Goal: Task Accomplishment & Management: Complete application form

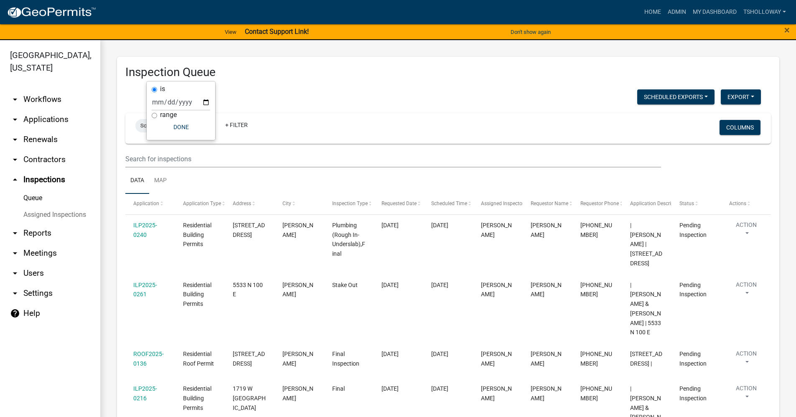
scroll to position [55, 0]
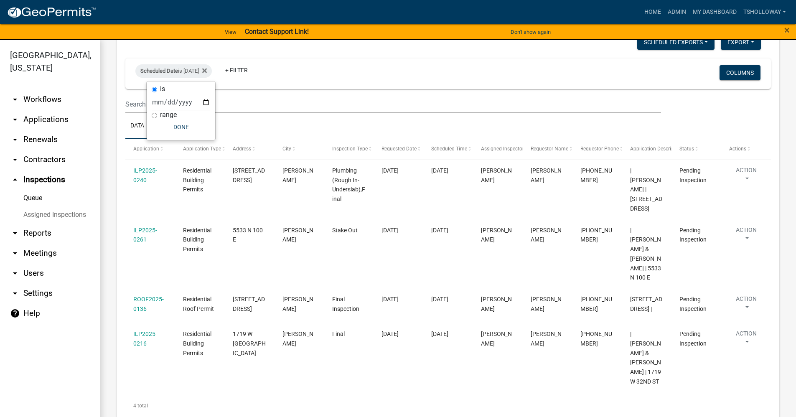
click at [41, 150] on link "arrow_drop_down Contractors" at bounding box center [50, 160] width 100 height 20
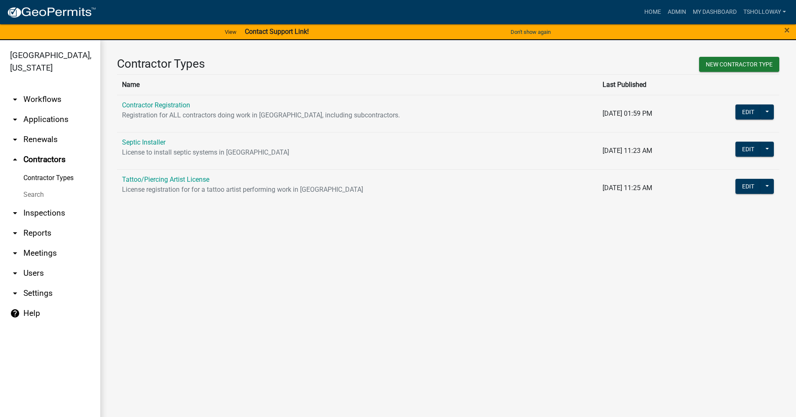
click at [36, 186] on link "Search" at bounding box center [50, 194] width 100 height 17
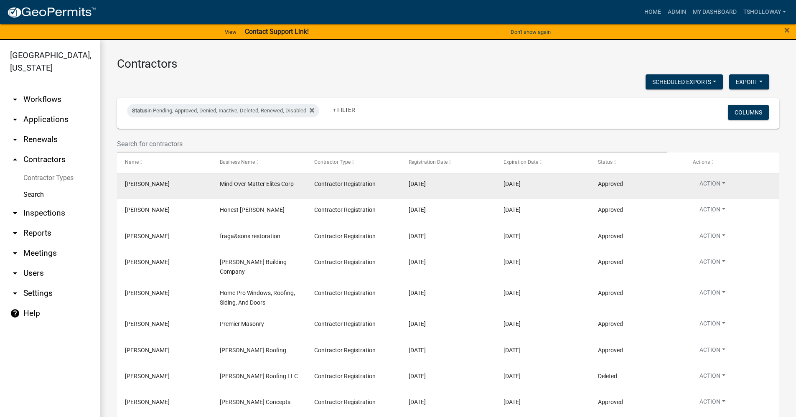
click at [213, 186] on datatable-body-cell "Mind Over Matter Elites Corp" at bounding box center [259, 187] width 94 height 26
click at [705, 186] on button "Action" at bounding box center [712, 185] width 39 height 12
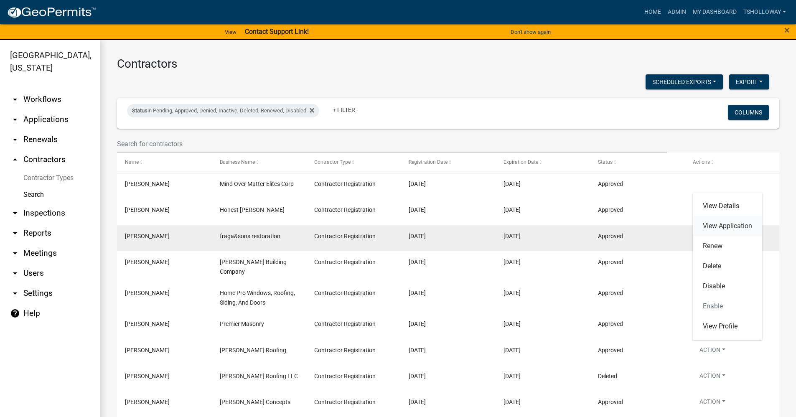
click at [720, 226] on link "View Application" at bounding box center [727, 226] width 69 height 20
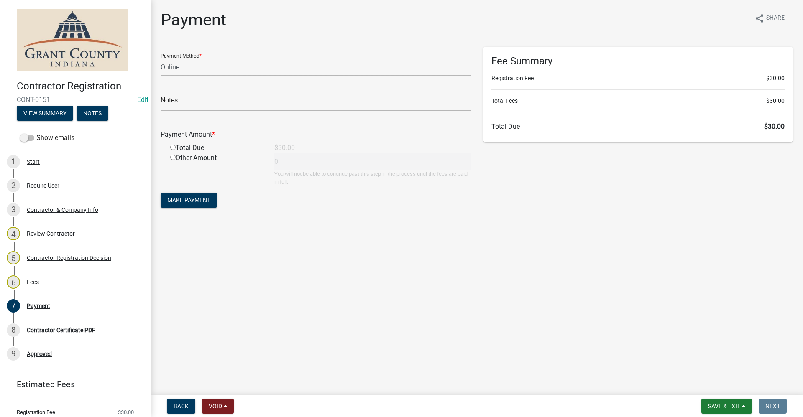
click at [184, 69] on select "Credit Card POS Check Cash Online" at bounding box center [316, 67] width 310 height 17
select select "0: 2"
click at [161, 59] on select "Credit Card POS Check Cash Online" at bounding box center [316, 67] width 310 height 17
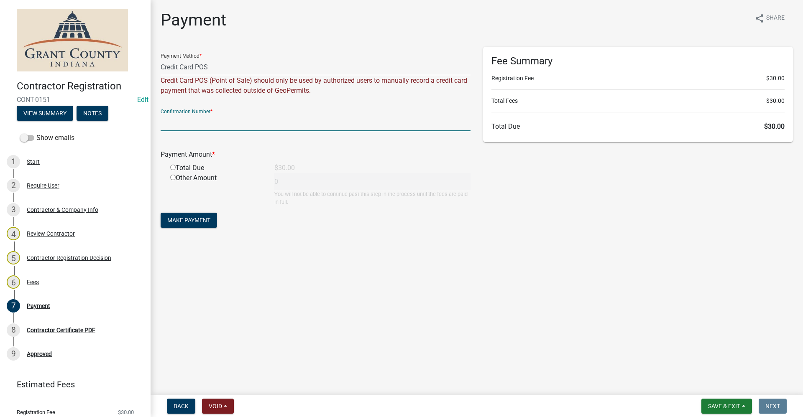
click at [234, 123] on input "text" at bounding box center [316, 122] width 310 height 17
paste input "14984704"
type input "14984704"
click at [173, 166] on input "radio" at bounding box center [172, 167] width 5 height 5
radio input "true"
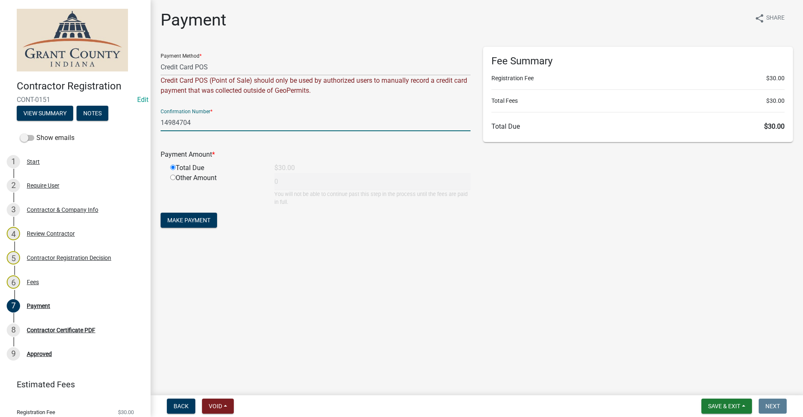
type input "30"
click at [193, 219] on span "Make Payment" at bounding box center [188, 220] width 43 height 7
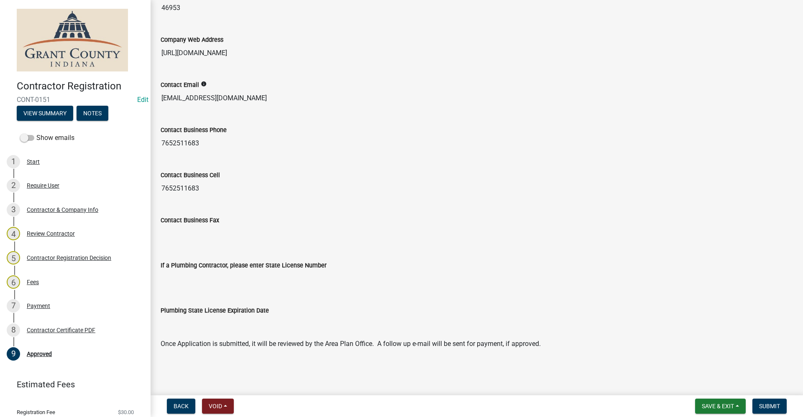
scroll to position [645, 0]
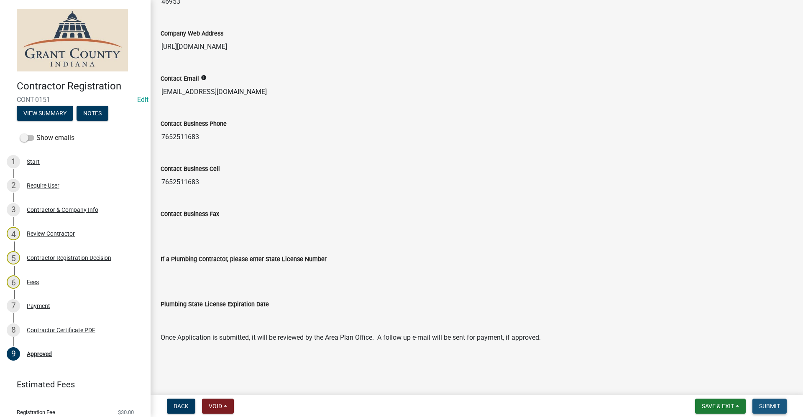
click at [770, 409] on span "Submit" at bounding box center [769, 406] width 21 height 7
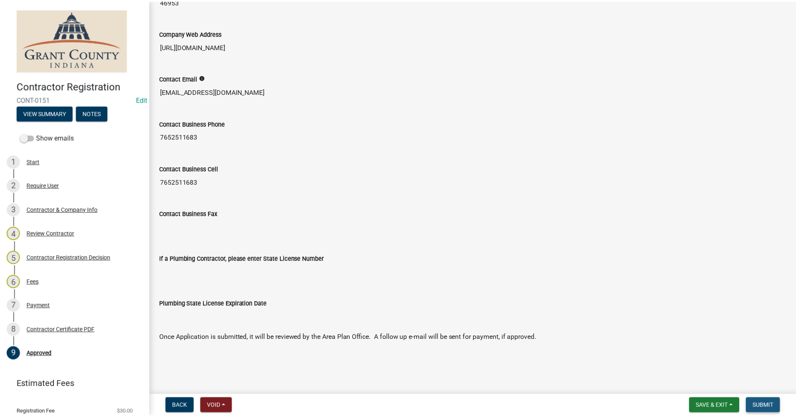
scroll to position [0, 0]
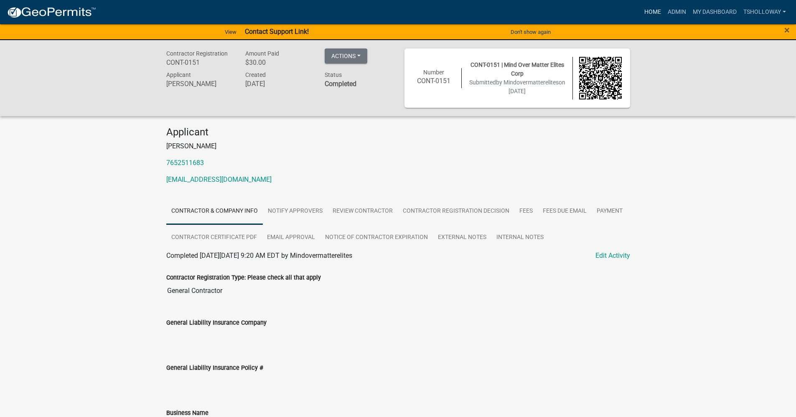
click at [651, 13] on link "Home" at bounding box center [652, 12] width 23 height 16
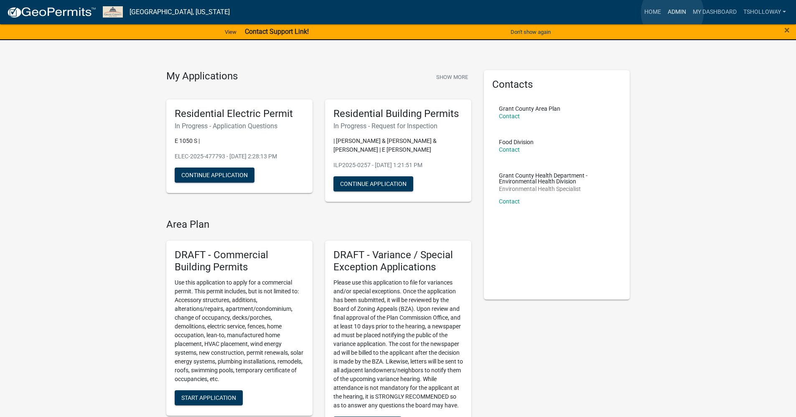
click at [673, 13] on link "Admin" at bounding box center [677, 12] width 25 height 16
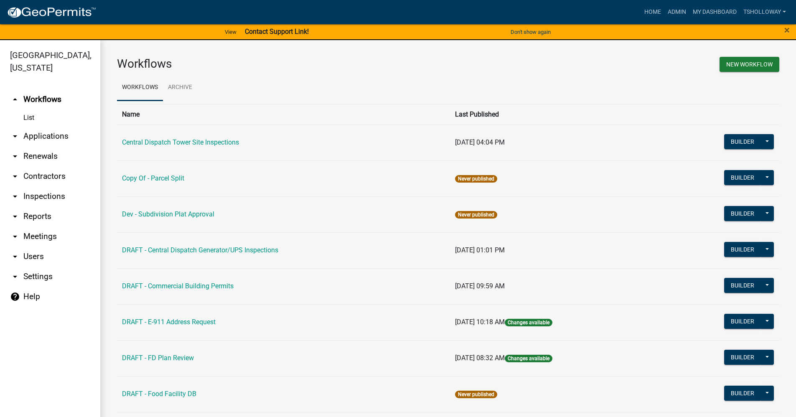
click at [38, 126] on link "arrow_drop_down Applications" at bounding box center [50, 136] width 100 height 20
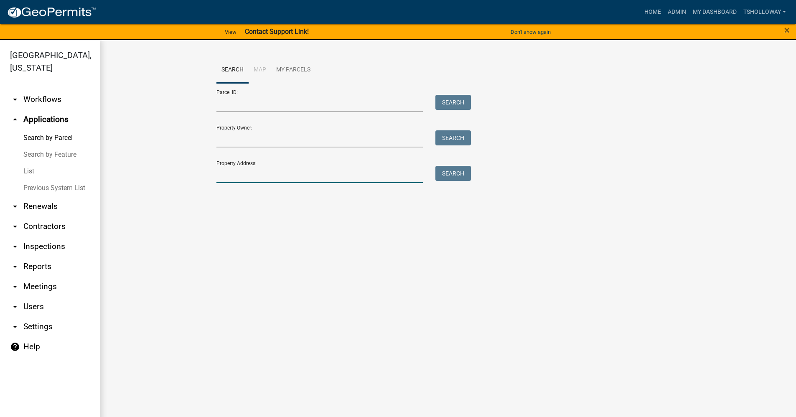
click at [230, 174] on input "Property Address:" at bounding box center [320, 174] width 207 height 17
type input "2758 W Harreld Rd"
click at [461, 176] on button "Search" at bounding box center [454, 173] width 36 height 15
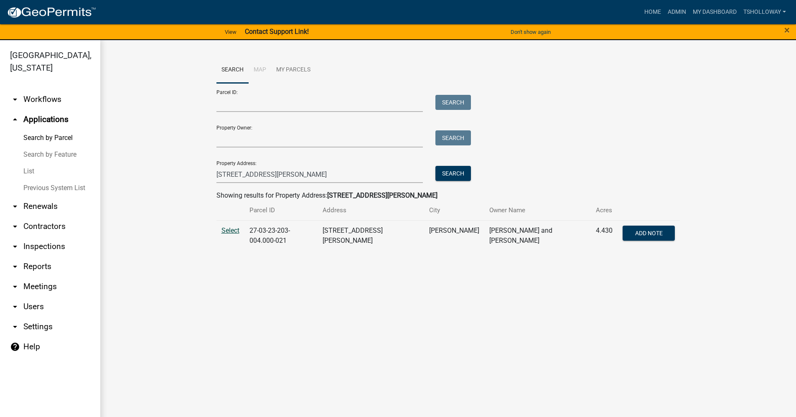
click at [231, 231] on span "Select" at bounding box center [231, 231] width 18 height 8
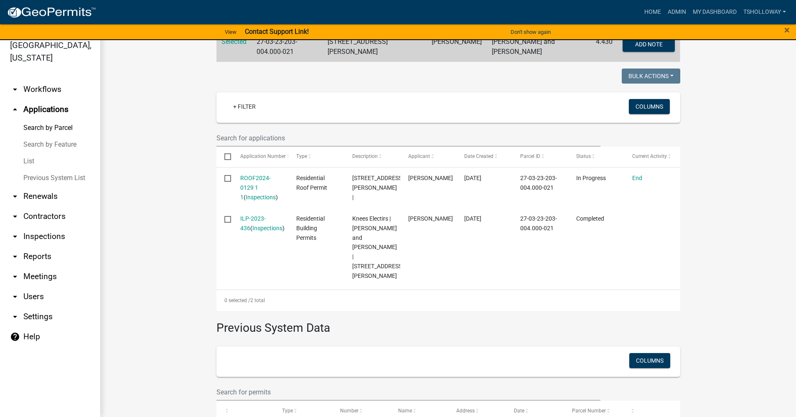
scroll to position [12, 0]
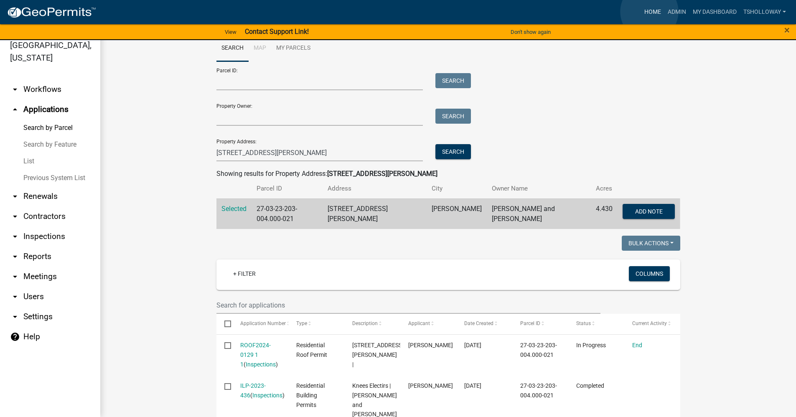
click at [650, 12] on link "Home" at bounding box center [652, 12] width 23 height 16
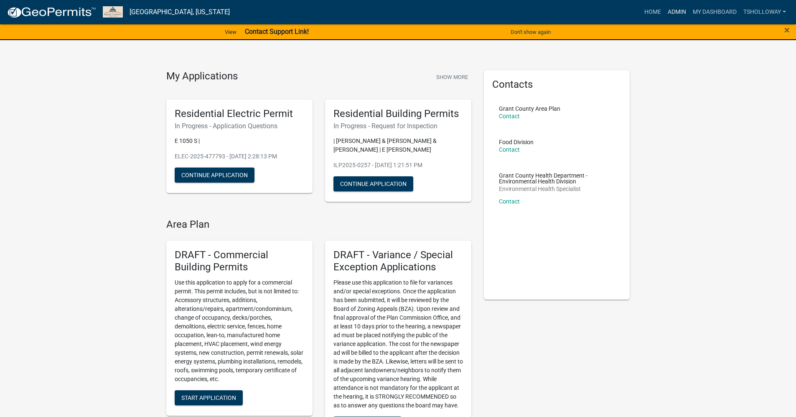
click at [675, 13] on link "Admin" at bounding box center [677, 12] width 25 height 16
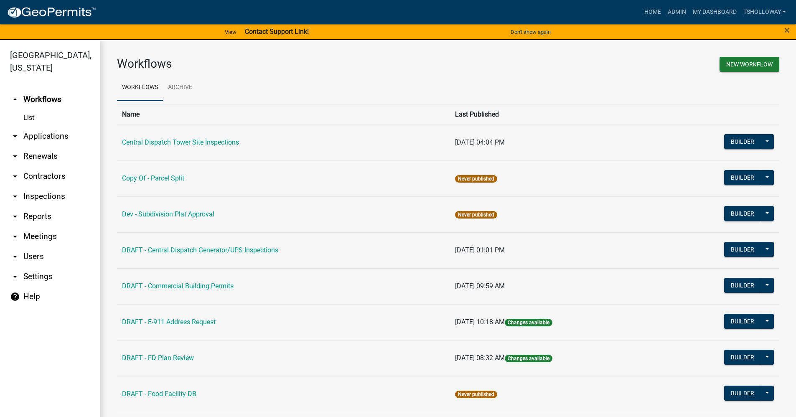
click at [54, 166] on link "arrow_drop_down Contractors" at bounding box center [50, 176] width 100 height 20
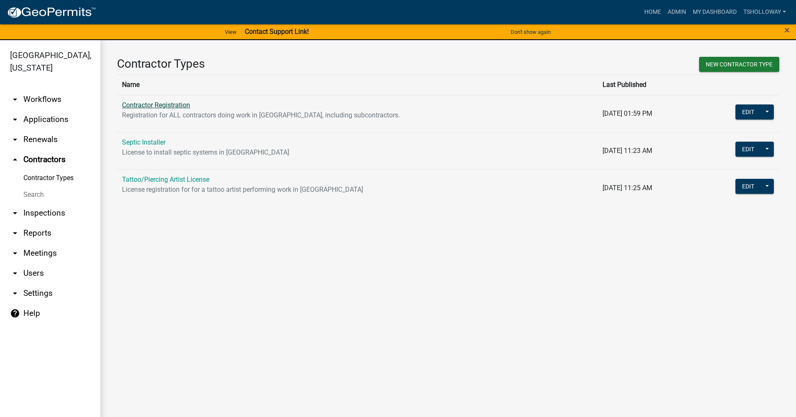
click at [155, 103] on link "Contractor Registration" at bounding box center [156, 105] width 68 height 8
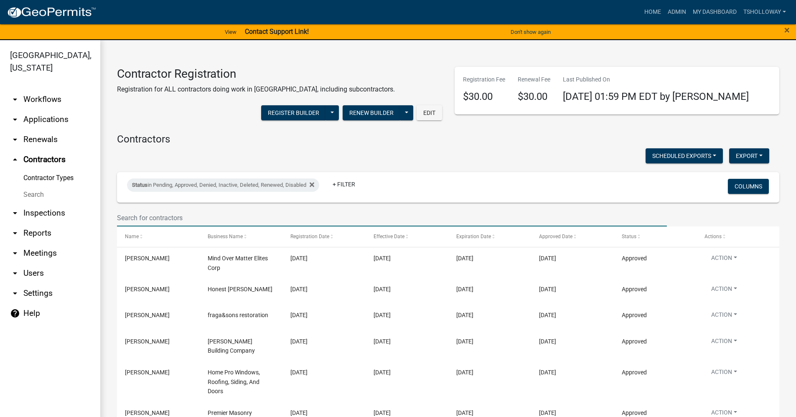
click at [147, 222] on input "text" at bounding box center [392, 217] width 550 height 17
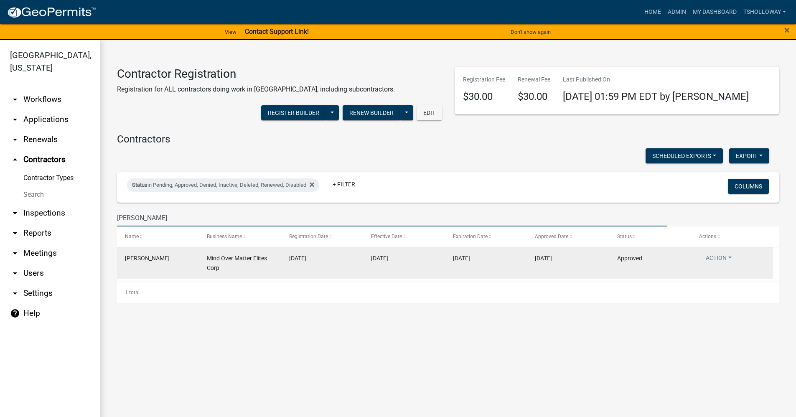
type input "Petti"
click at [148, 260] on span "Rudell Pettiford" at bounding box center [147, 258] width 45 height 7
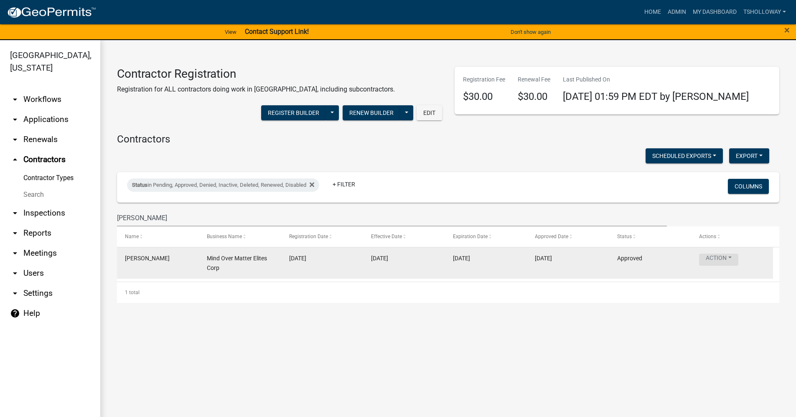
click at [707, 261] on button "Action" at bounding box center [718, 260] width 39 height 12
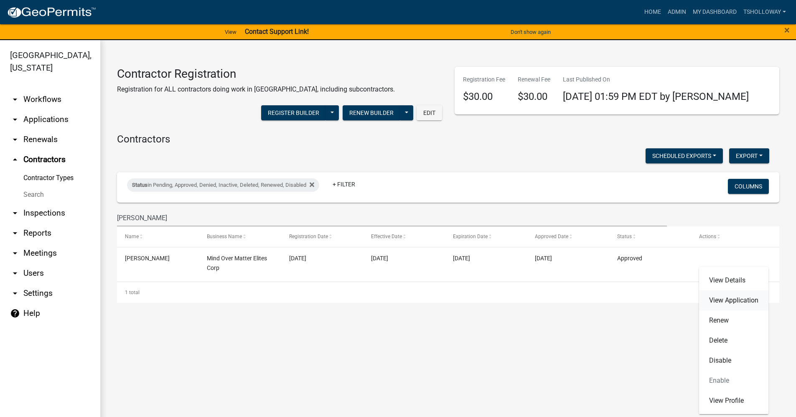
click at [714, 304] on link "View Application" at bounding box center [733, 301] width 69 height 20
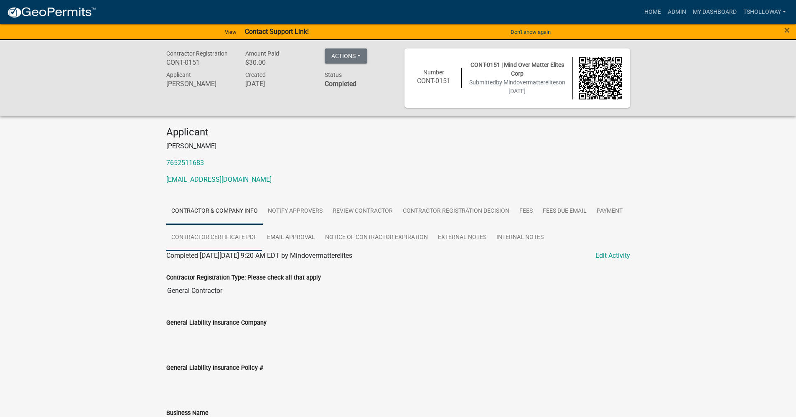
click at [199, 238] on link "Contractor Certificate PDF" at bounding box center [214, 238] width 96 height 27
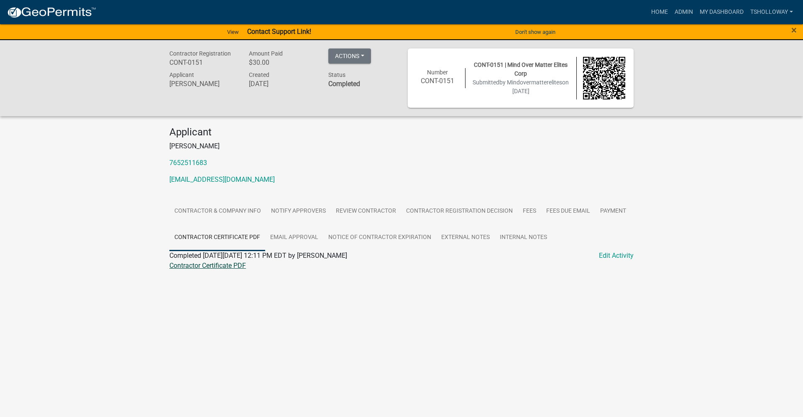
click at [200, 264] on link "Contractor Certificate PDF" at bounding box center [207, 266] width 77 height 8
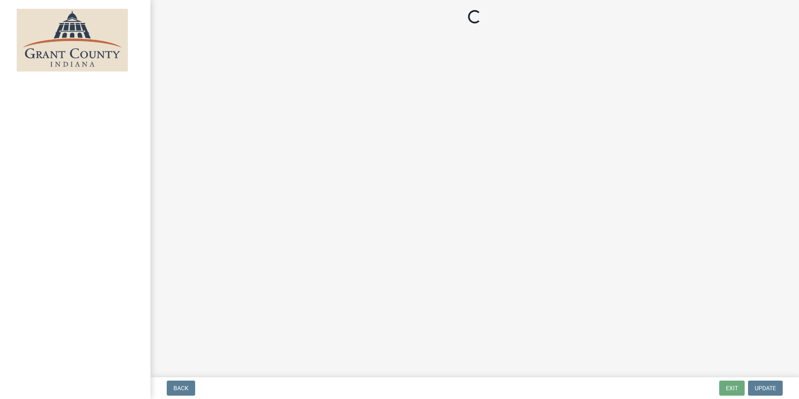
select select "3: 3"
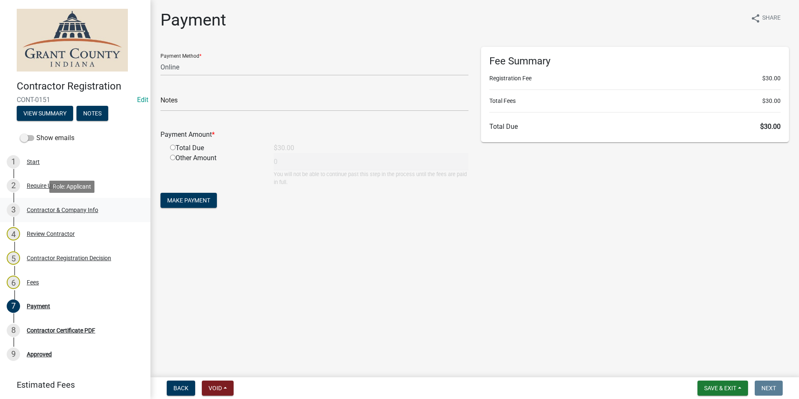
click at [50, 209] on div "Contractor & Company Info" at bounding box center [62, 210] width 71 height 6
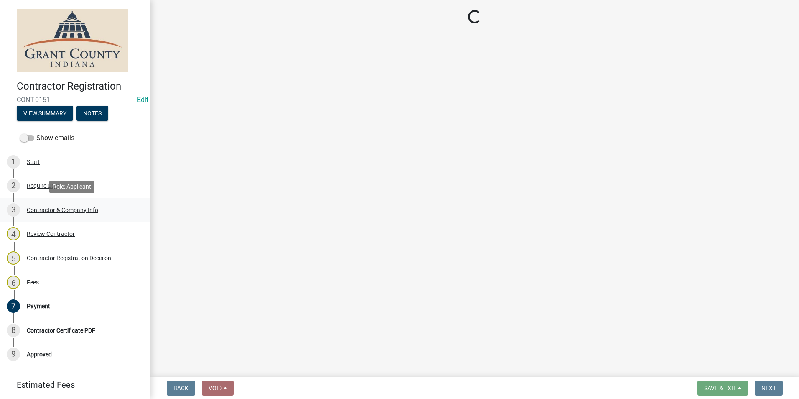
select select "IN"
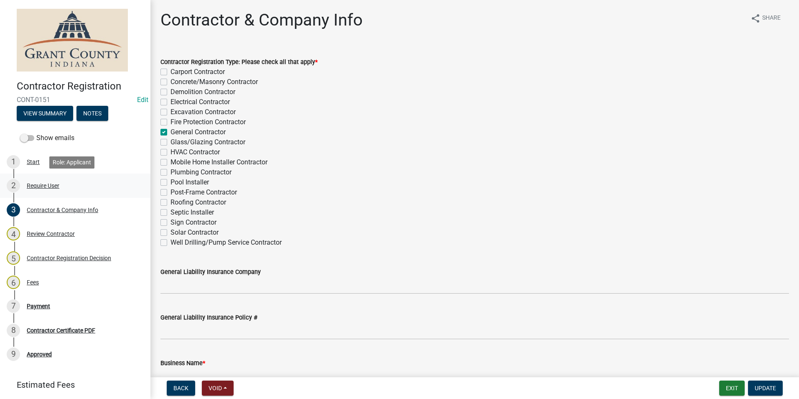
click at [37, 183] on div "Require User" at bounding box center [43, 186] width 33 height 6
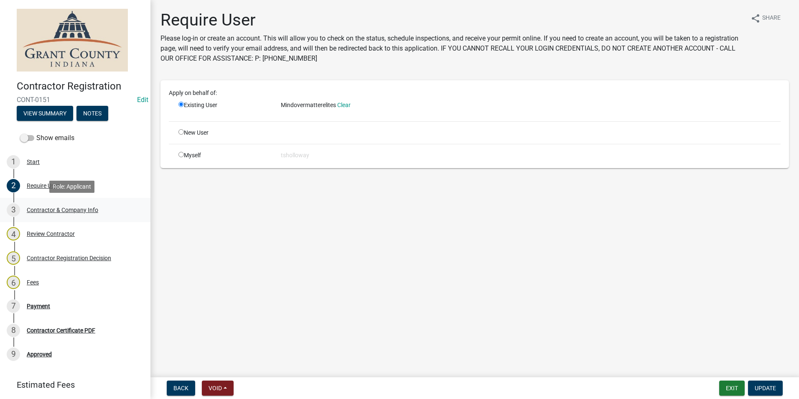
click at [44, 209] on div "Contractor & Company Info" at bounding box center [62, 210] width 71 height 6
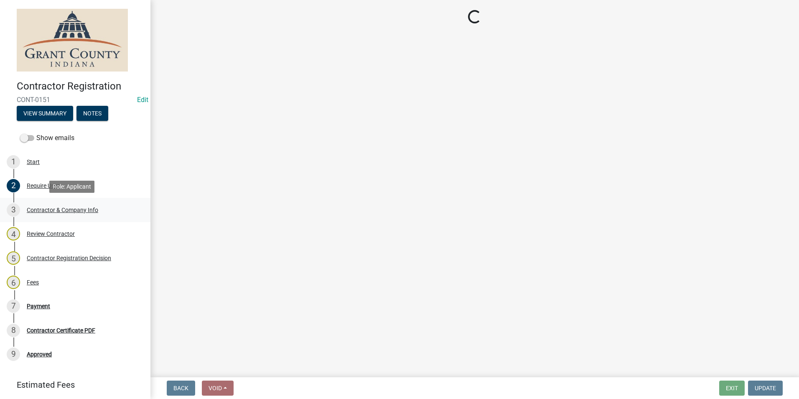
select select "IN"
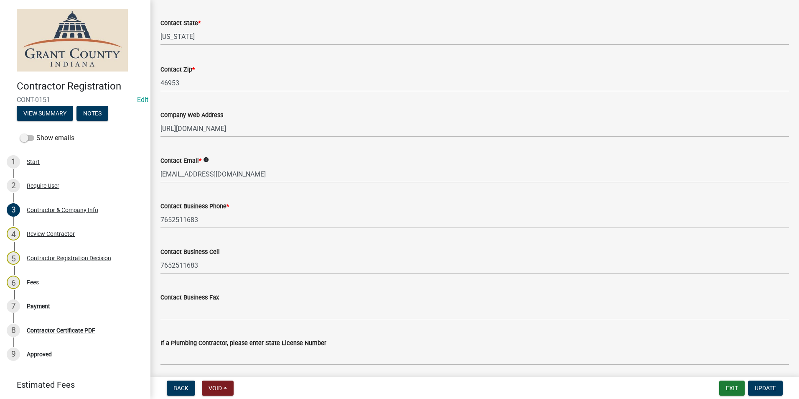
scroll to position [627, 0]
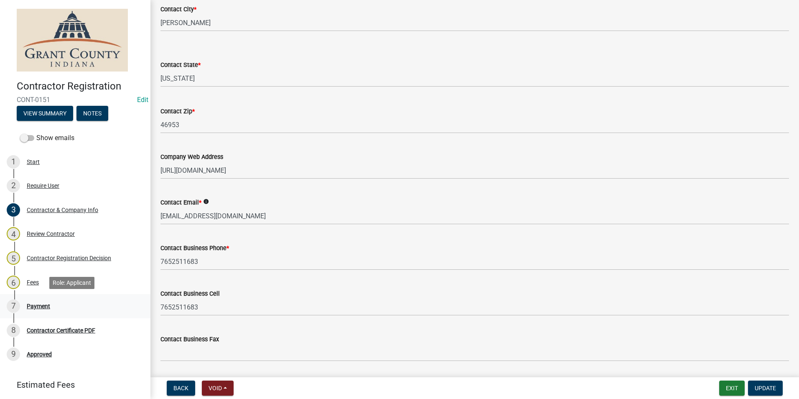
click at [43, 306] on div "Payment" at bounding box center [38, 306] width 23 height 6
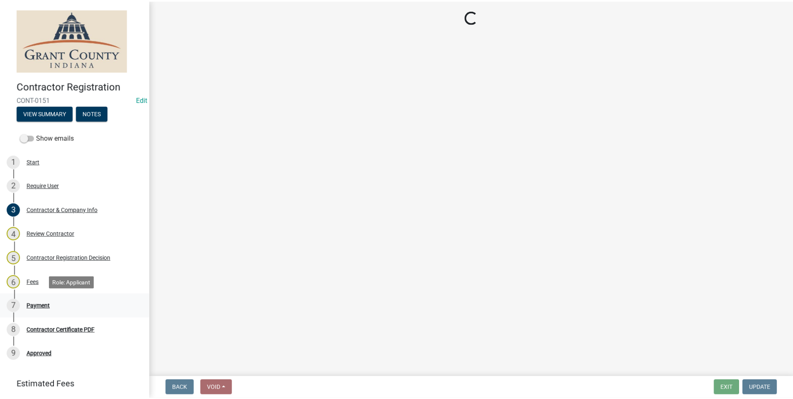
scroll to position [0, 0]
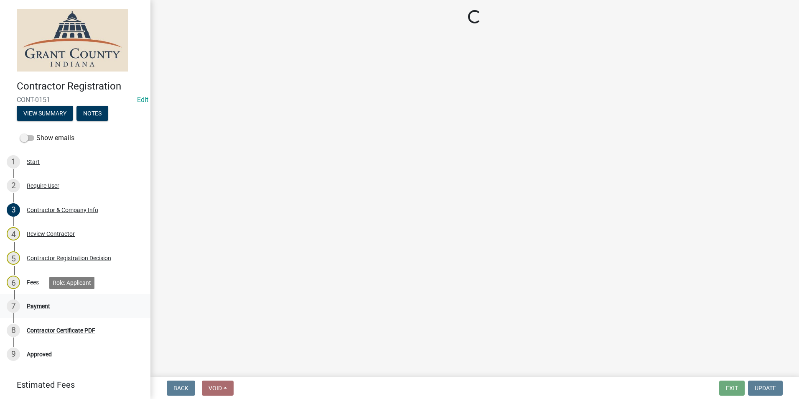
select select "3: 3"
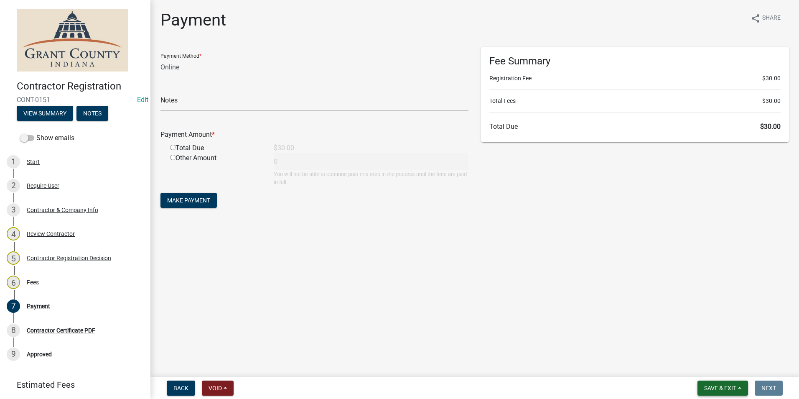
click at [707, 389] on span "Save & Exit" at bounding box center [720, 388] width 32 height 7
click at [717, 368] on button "Save & Exit" at bounding box center [714, 366] width 67 height 20
